Goal: Find contact information: Find contact information

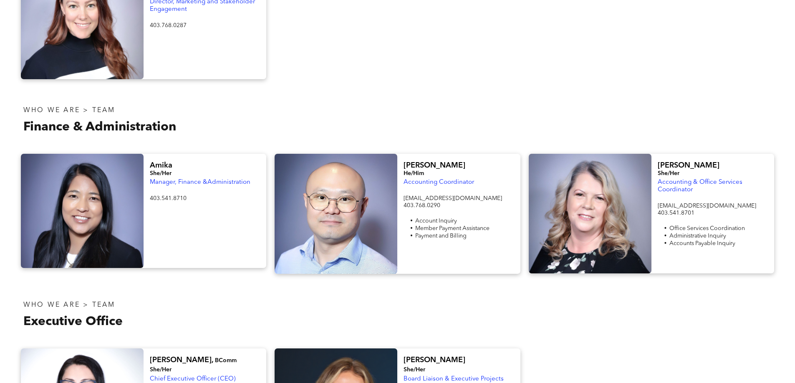
scroll to position [1127, 0]
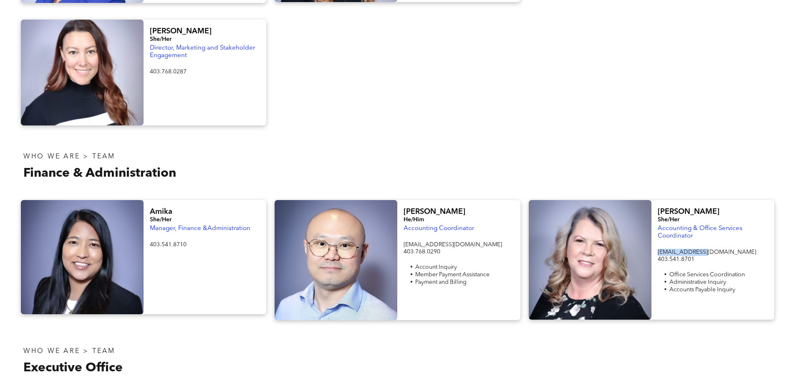
drag, startPoint x: 672, startPoint y: 233, endPoint x: 653, endPoint y: 229, distance: 19.1
click at [653, 229] on div "[PERSON_NAME]/Her Accounting & Office Services Coordinator [EMAIL_ADDRESS][DOMA…" at bounding box center [712, 260] width 123 height 120
copy span "[EMAIL_ADDRESS][DOMAIN_NAME]"
click at [619, 78] on div at bounding box center [651, 73] width 254 height 106
click at [469, 142] on div at bounding box center [587, 167] width 381 height 50
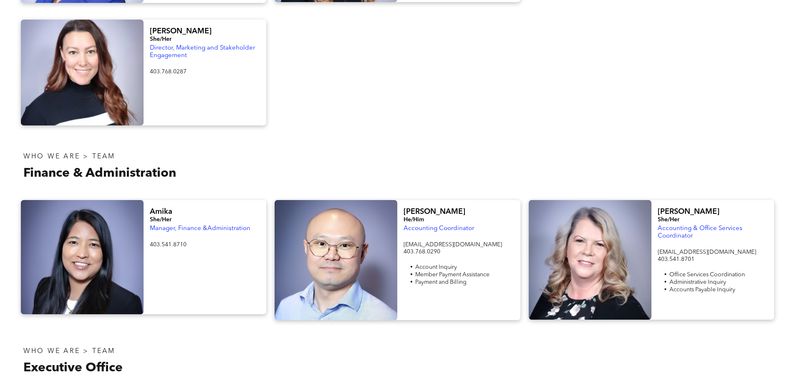
copy body "Home WHO WE ARE ASSOCIATION About CPHR Board of Directors Team Chapter FCPHR GO…"
click at [466, 101] on div at bounding box center [397, 73] width 254 height 106
click at [535, 65] on div at bounding box center [651, 73] width 254 height 106
